Goal: Find specific page/section: Find specific page/section

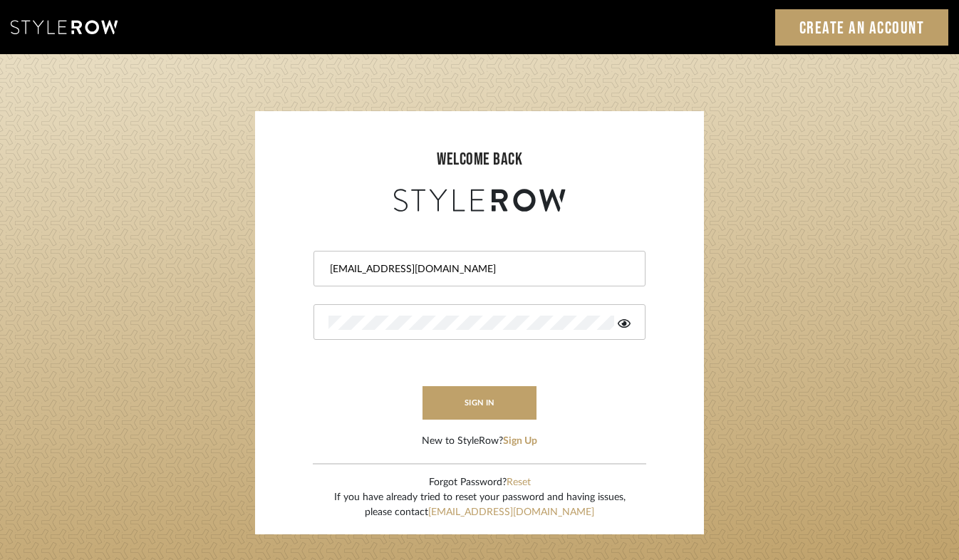
click at [629, 320] on icon at bounding box center [624, 323] width 13 height 11
click at [488, 408] on button "sign in" at bounding box center [480, 402] width 114 height 33
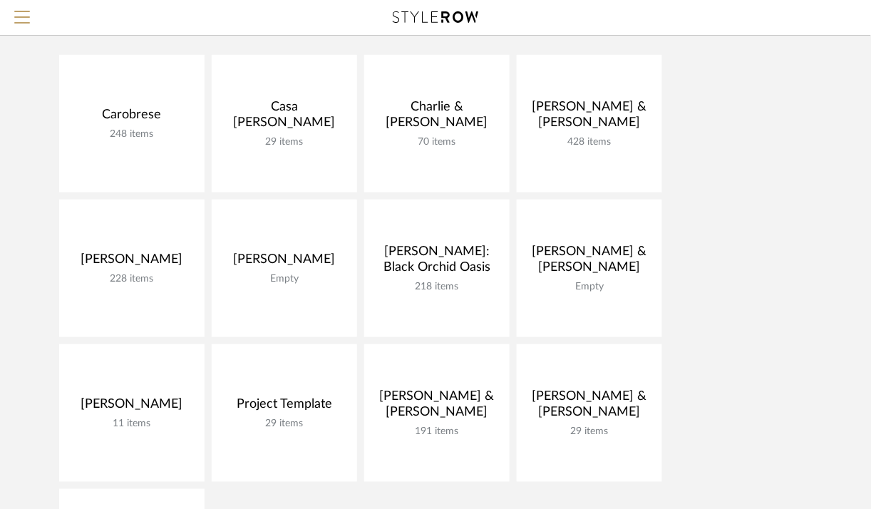
scroll to position [143, 0]
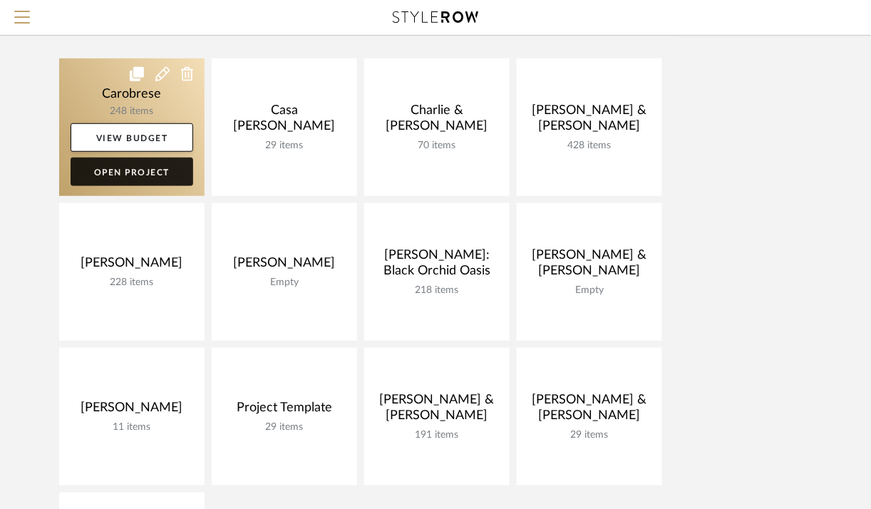
click at [178, 168] on link "Open Project" at bounding box center [132, 171] width 123 height 29
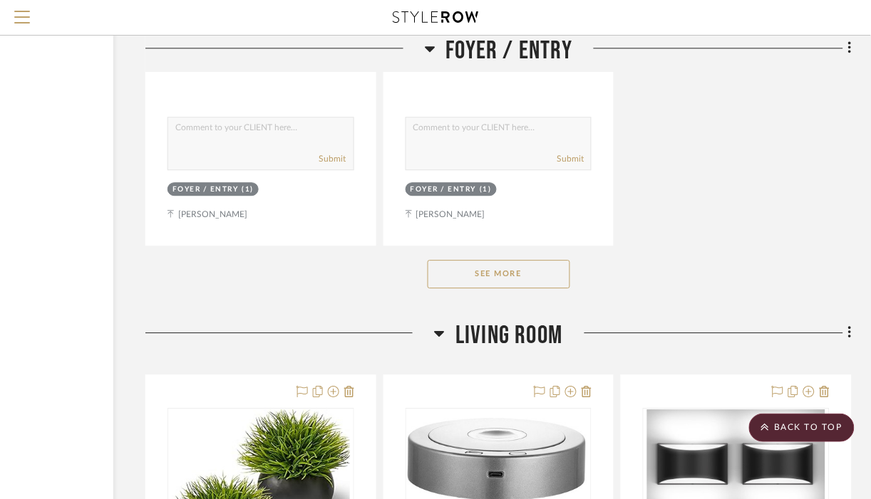
scroll to position [1963, 155]
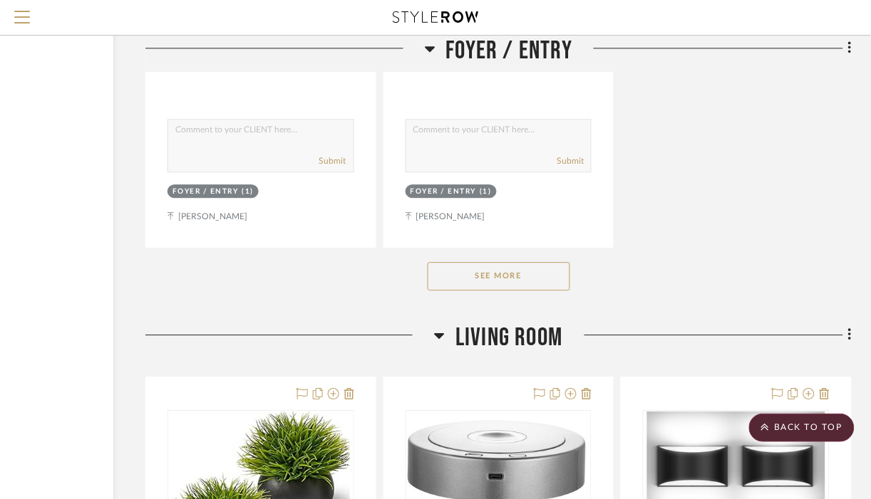
click at [559, 262] on div "See More" at bounding box center [498, 276] width 706 height 57
click at [549, 270] on button "See More" at bounding box center [499, 276] width 143 height 29
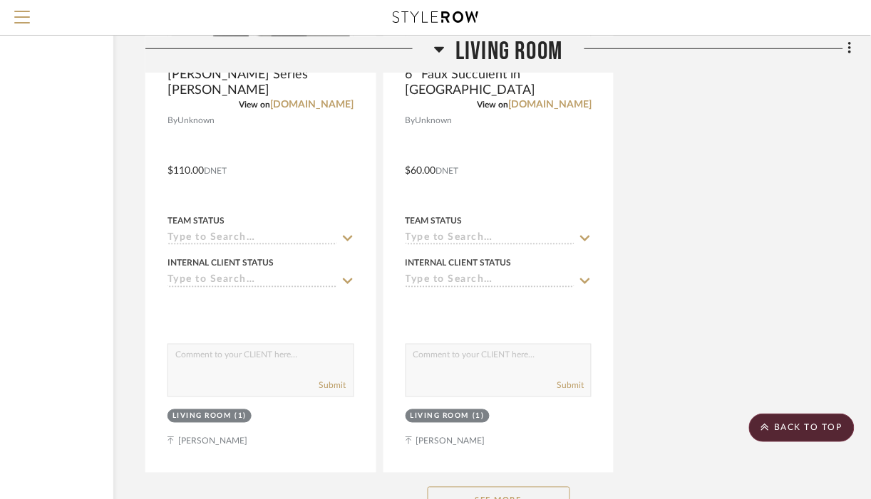
scroll to position [5078, 155]
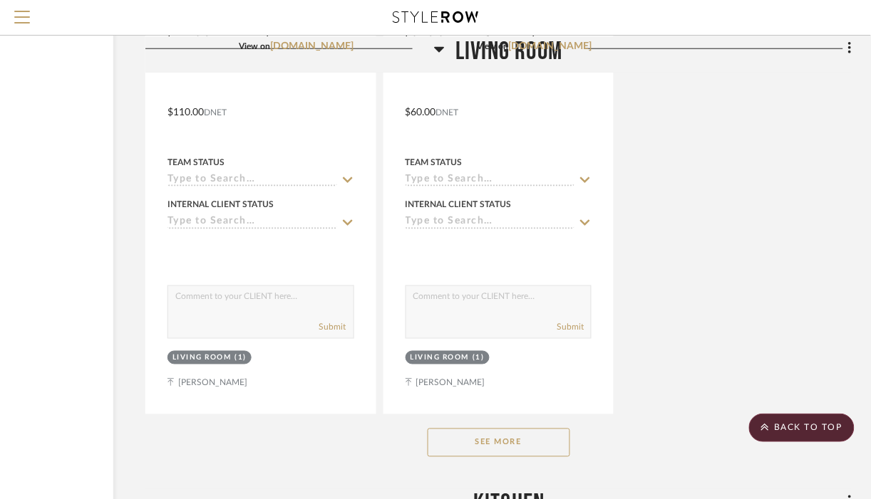
click at [533, 435] on button "See More" at bounding box center [499, 443] width 143 height 29
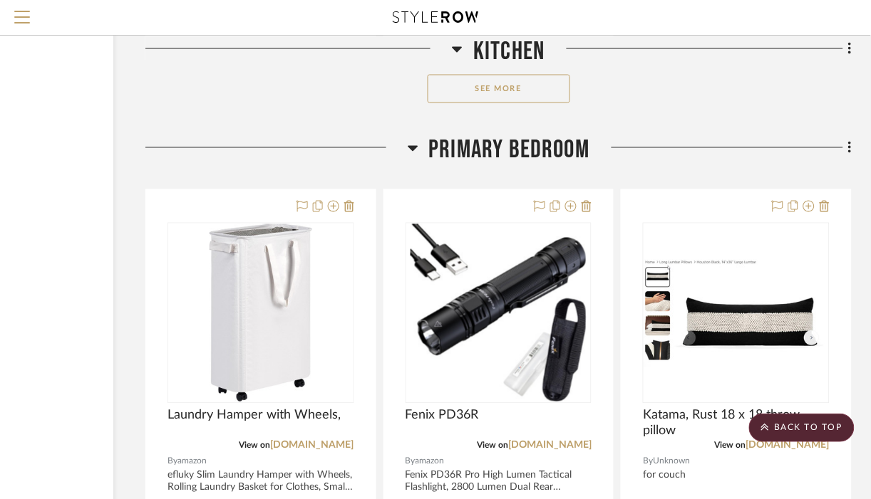
scroll to position [12514, 155]
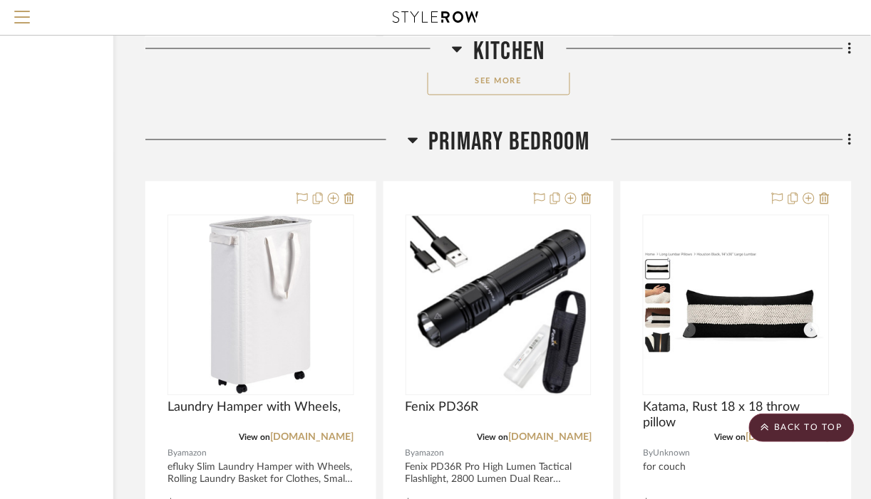
click at [490, 90] on button "See More" at bounding box center [499, 81] width 143 height 29
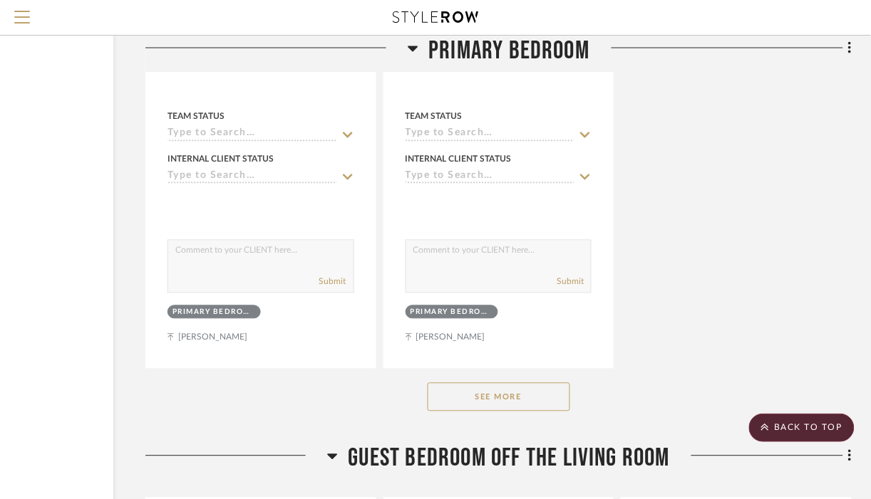
scroll to position [26895, 155]
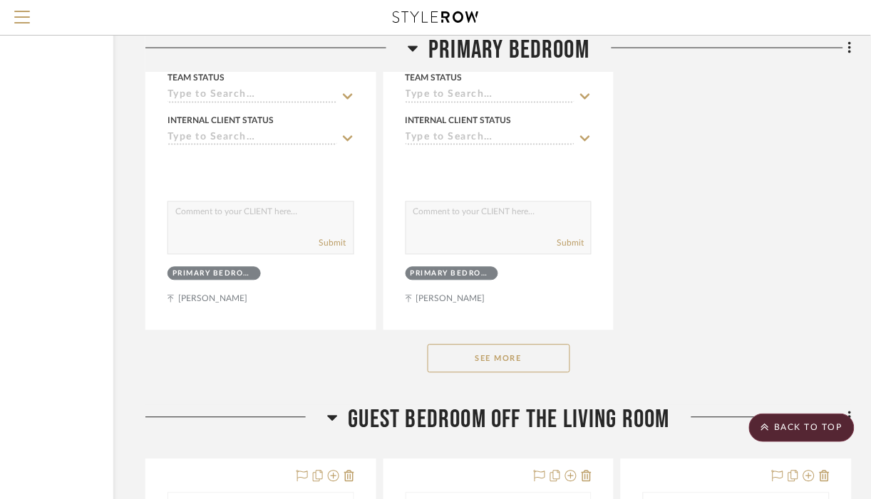
click at [482, 373] on button "See More" at bounding box center [499, 359] width 143 height 29
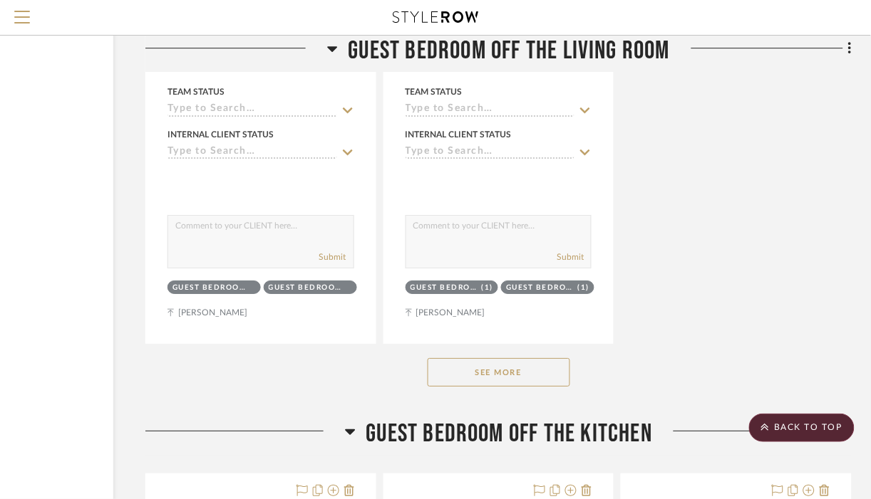
scroll to position [33399, 155]
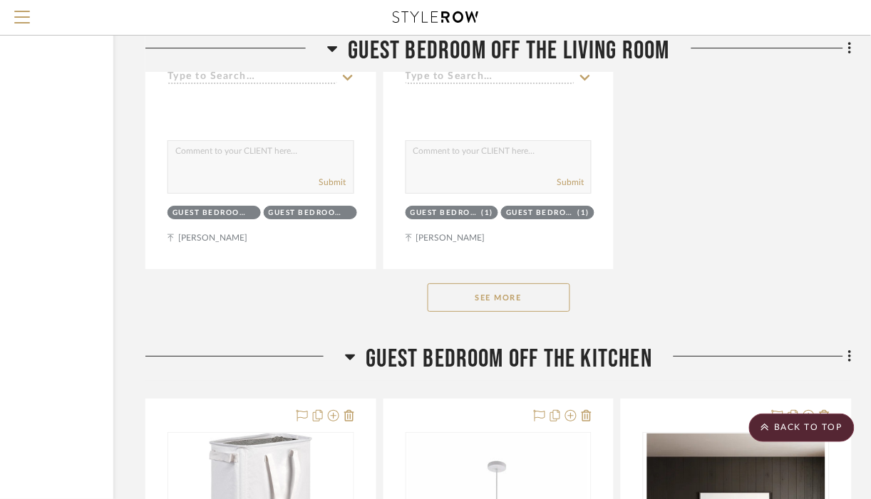
click at [500, 312] on button "See More" at bounding box center [499, 298] width 143 height 29
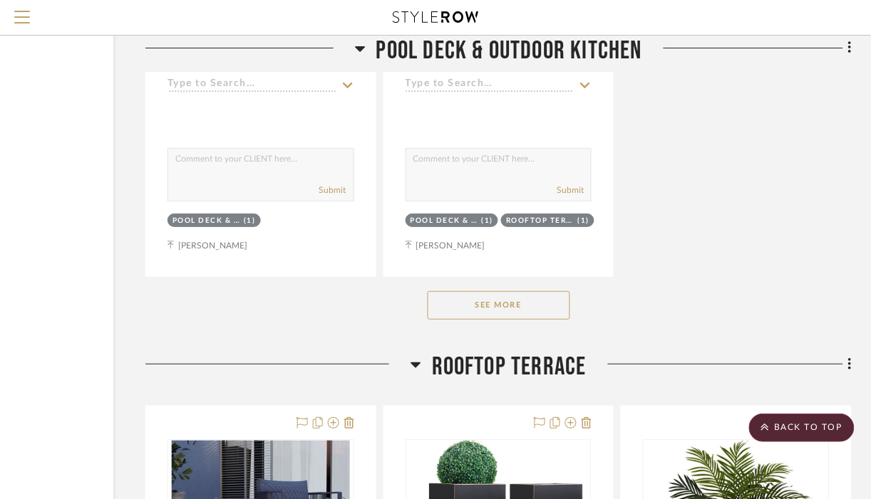
scroll to position [43141, 155]
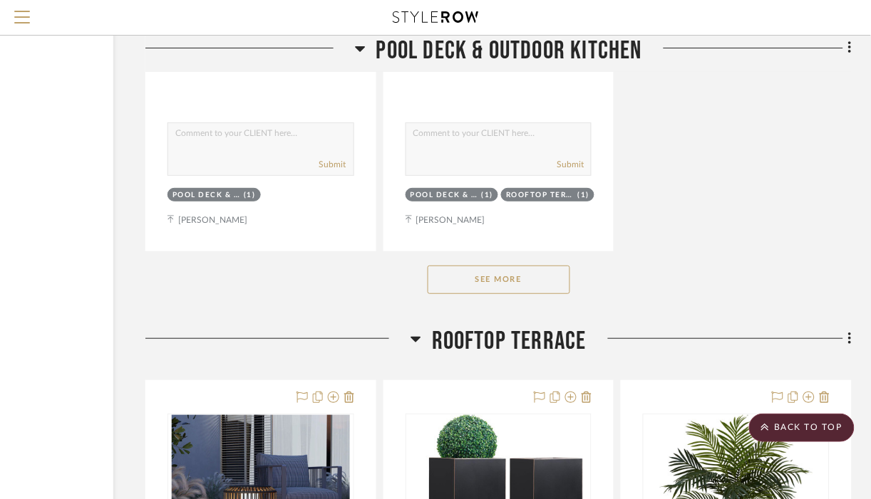
click at [501, 294] on button "See More" at bounding box center [499, 280] width 143 height 29
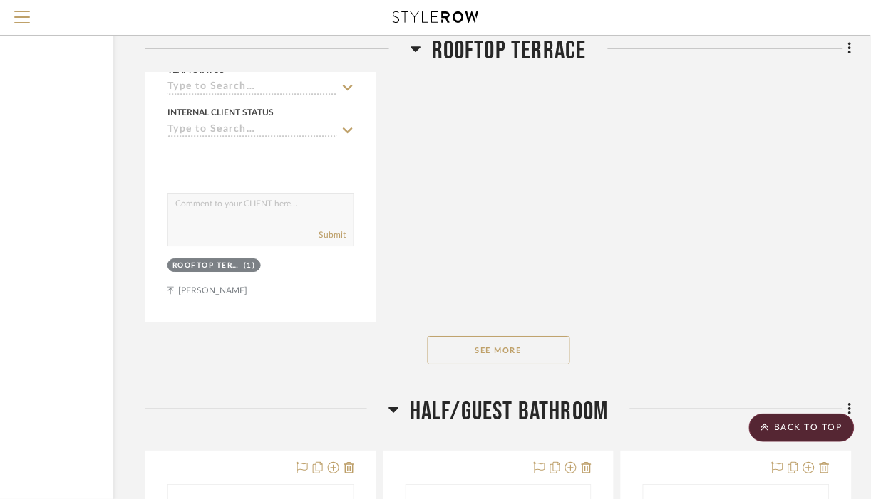
scroll to position [47624, 155]
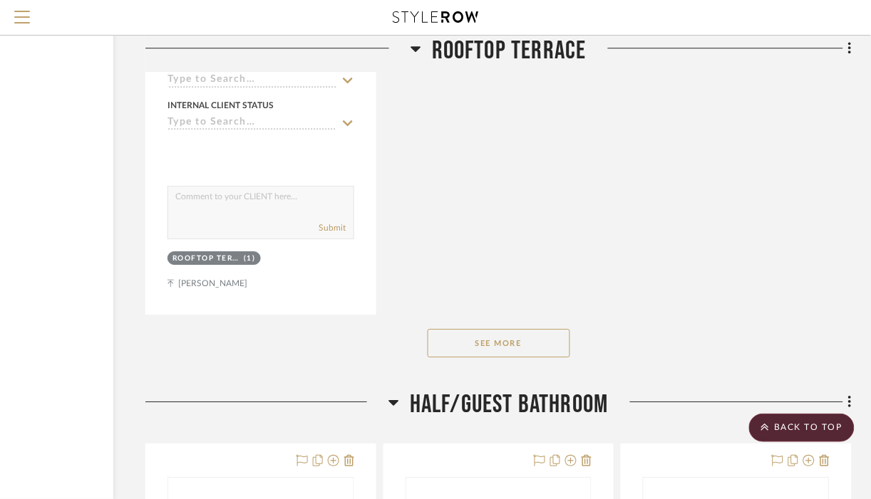
click at [482, 358] on button "See More" at bounding box center [499, 343] width 143 height 29
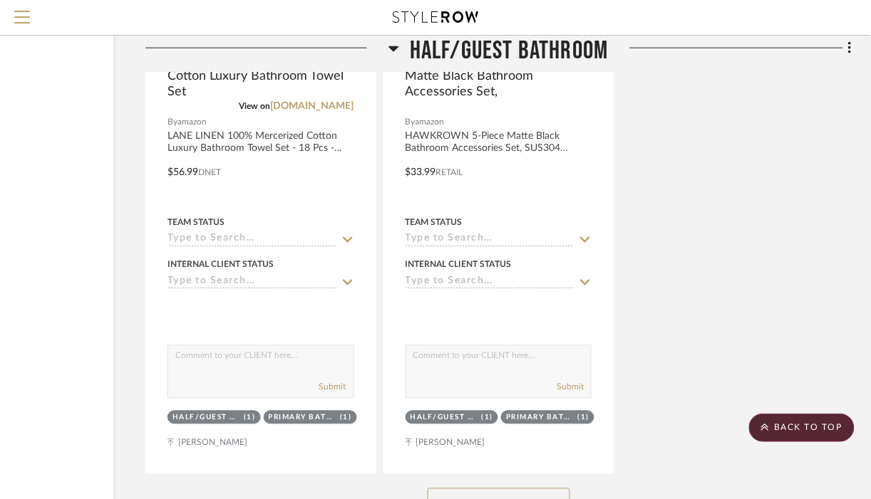
scroll to position [49722, 155]
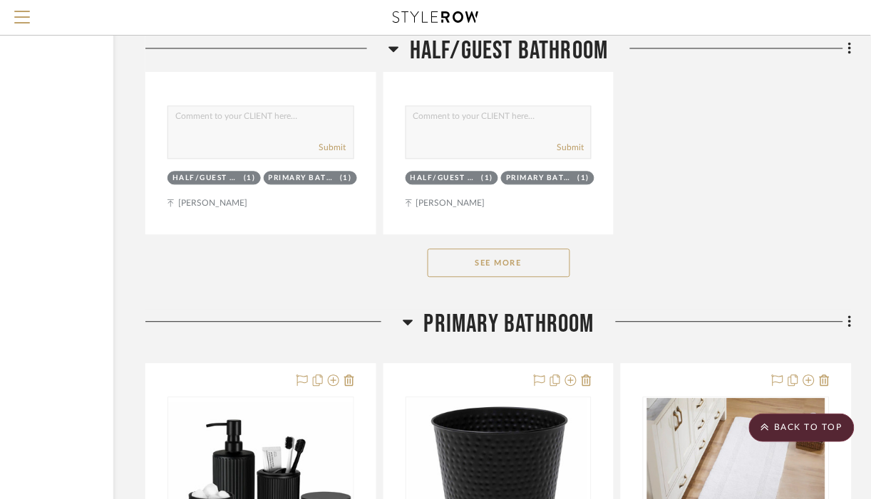
click at [513, 277] on button "See More" at bounding box center [499, 263] width 143 height 29
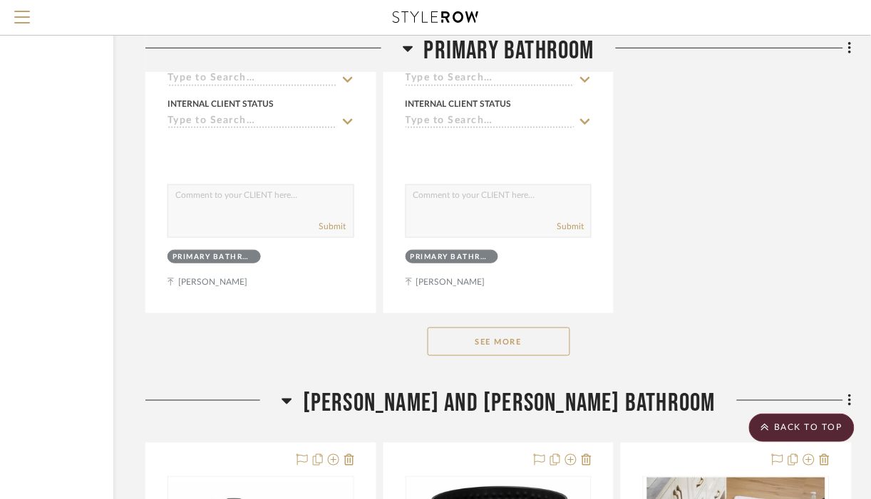
scroll to position [51795, 155]
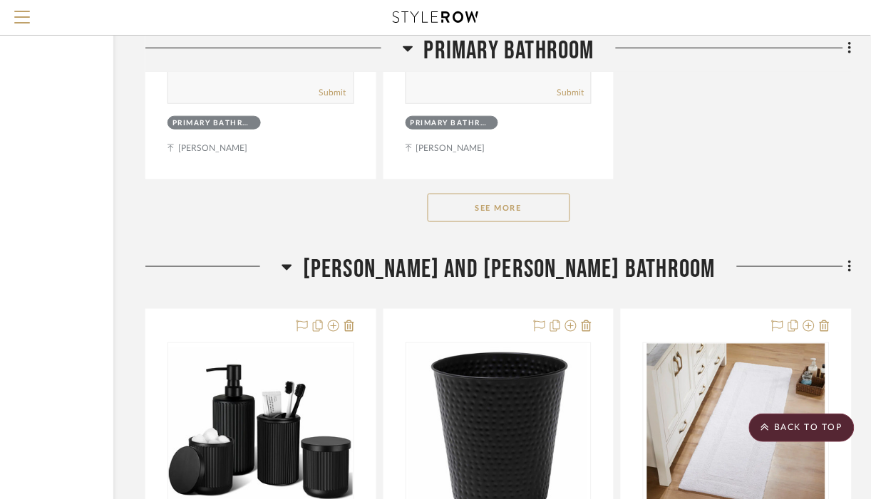
click at [511, 222] on button "See More" at bounding box center [499, 208] width 143 height 29
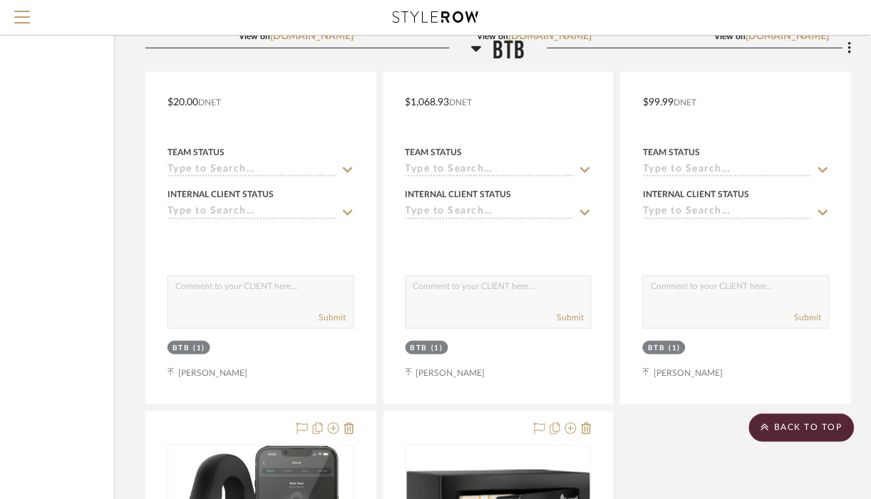
scroll to position [58888, 155]
click at [21, 11] on span "Menu" at bounding box center [22, 11] width 16 height 1
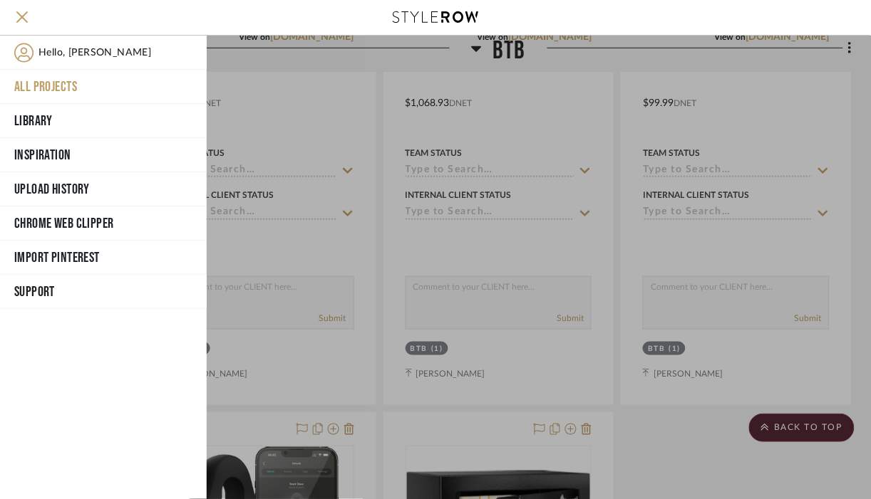
click at [69, 80] on button "All Projects" at bounding box center [103, 87] width 207 height 34
